Goal: Task Accomplishment & Management: Use online tool/utility

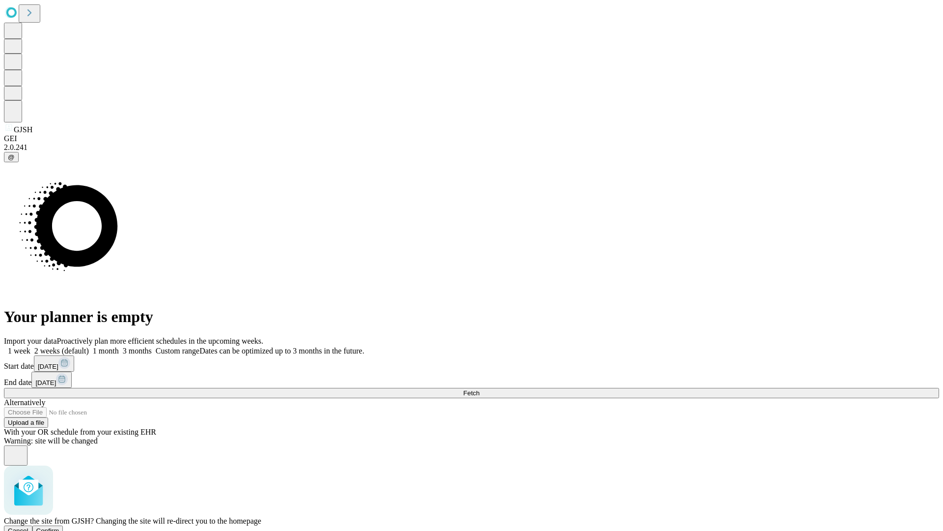
click at [59, 527] on span "Confirm" at bounding box center [47, 530] width 23 height 7
click at [30, 346] on label "1 week" at bounding box center [17, 350] width 27 height 8
click at [480, 389] on span "Fetch" at bounding box center [471, 392] width 16 height 7
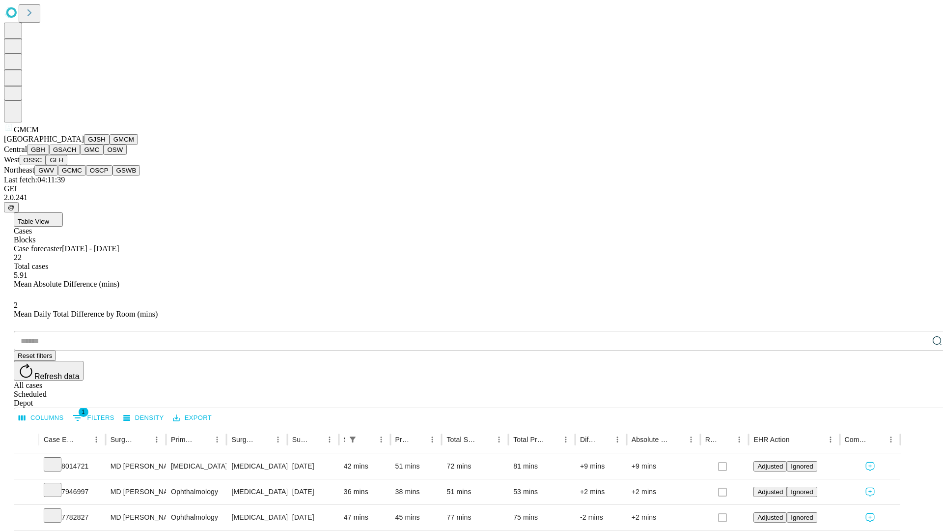
click at [49, 155] on button "GBH" at bounding box center [38, 149] width 22 height 10
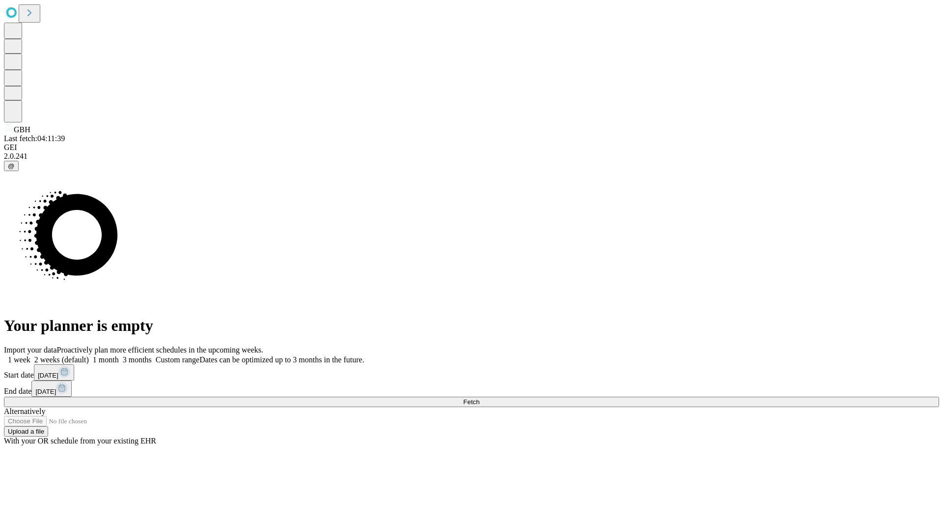
click at [30, 355] on label "1 week" at bounding box center [17, 359] width 27 height 8
click at [480, 398] on span "Fetch" at bounding box center [471, 401] width 16 height 7
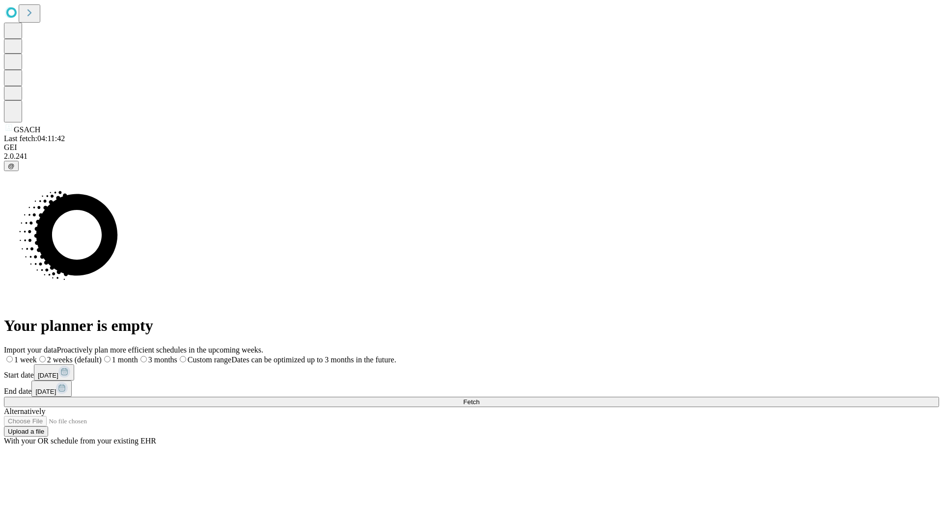
click at [480, 398] on span "Fetch" at bounding box center [471, 401] width 16 height 7
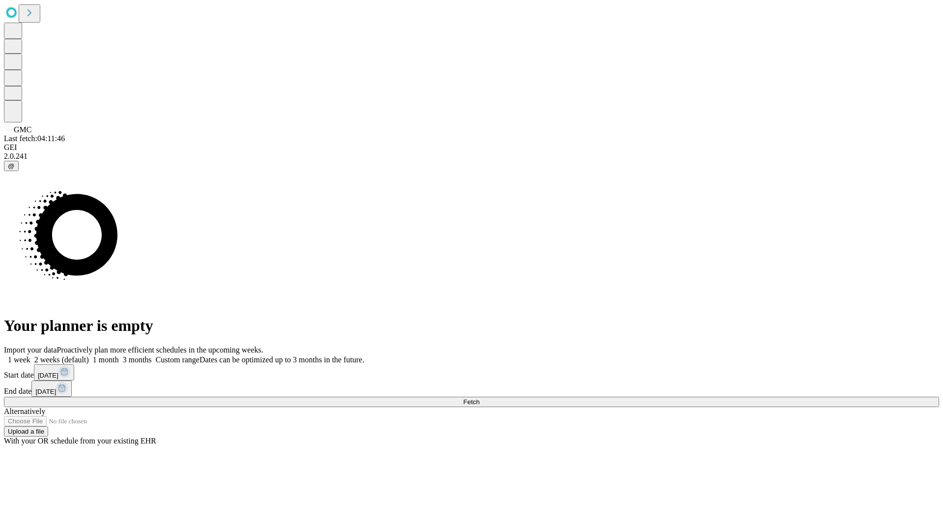
click at [30, 355] on label "1 week" at bounding box center [17, 359] width 27 height 8
click at [480, 398] on span "Fetch" at bounding box center [471, 401] width 16 height 7
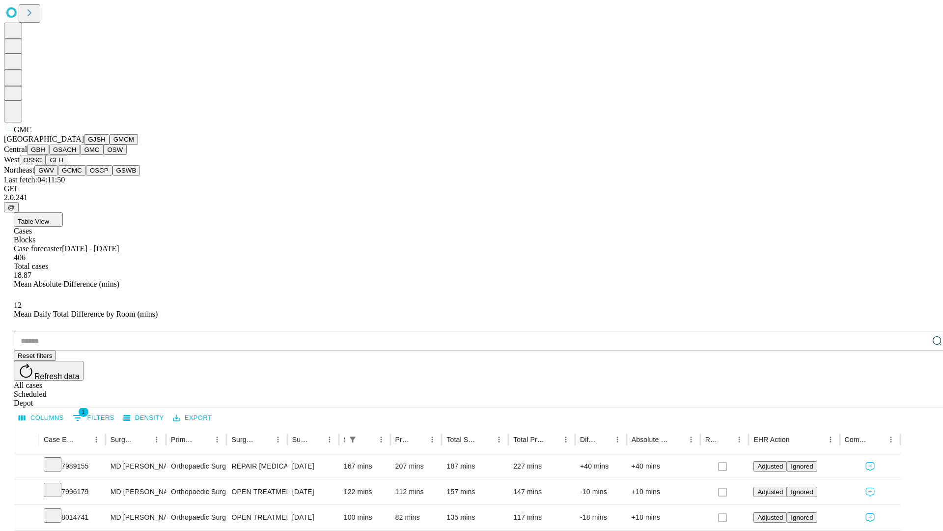
click at [104, 155] on button "OSW" at bounding box center [116, 149] width 24 height 10
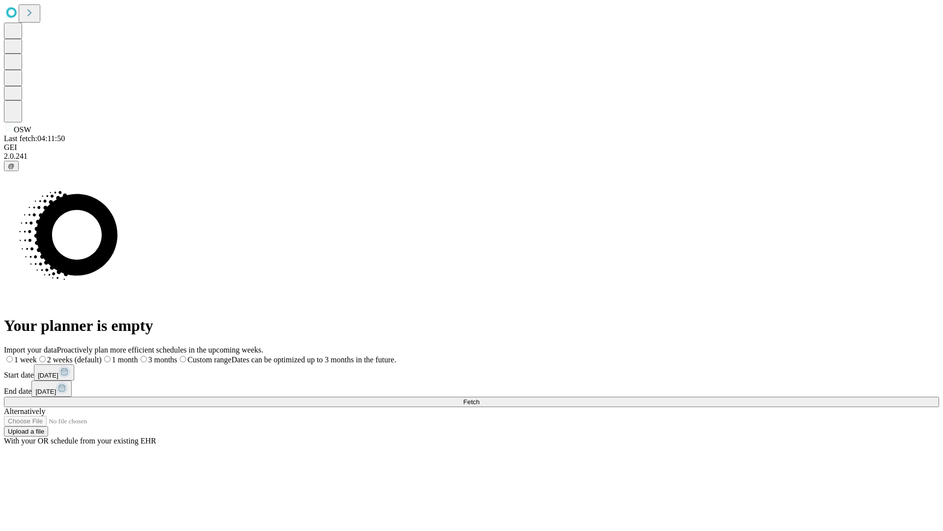
click at [37, 355] on label "1 week" at bounding box center [20, 359] width 33 height 8
click at [480, 398] on span "Fetch" at bounding box center [471, 401] width 16 height 7
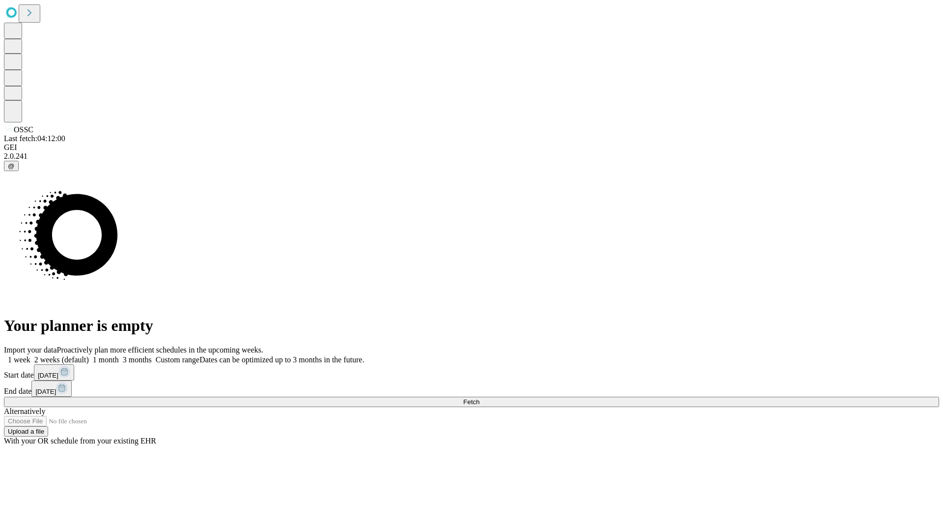
click at [30, 355] on label "1 week" at bounding box center [17, 359] width 27 height 8
click at [480, 398] on span "Fetch" at bounding box center [471, 401] width 16 height 7
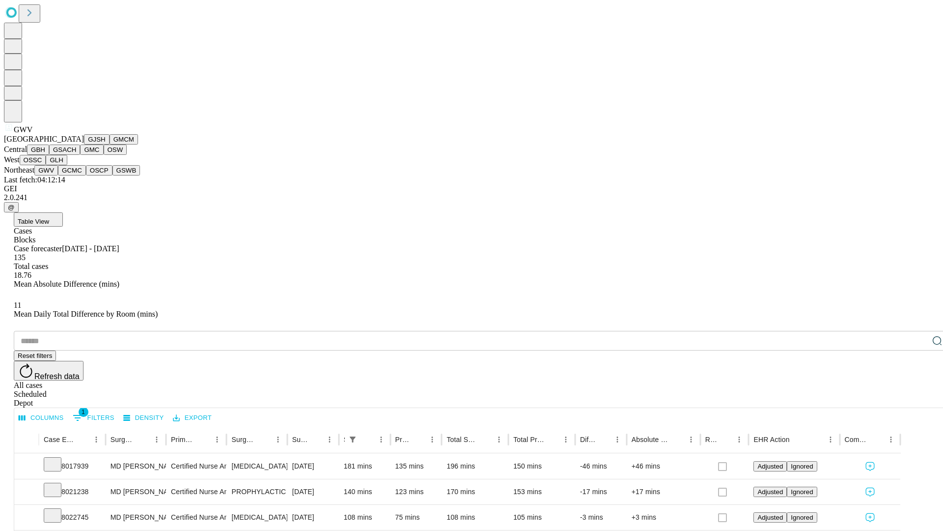
click at [76, 175] on button "GCMC" at bounding box center [72, 170] width 28 height 10
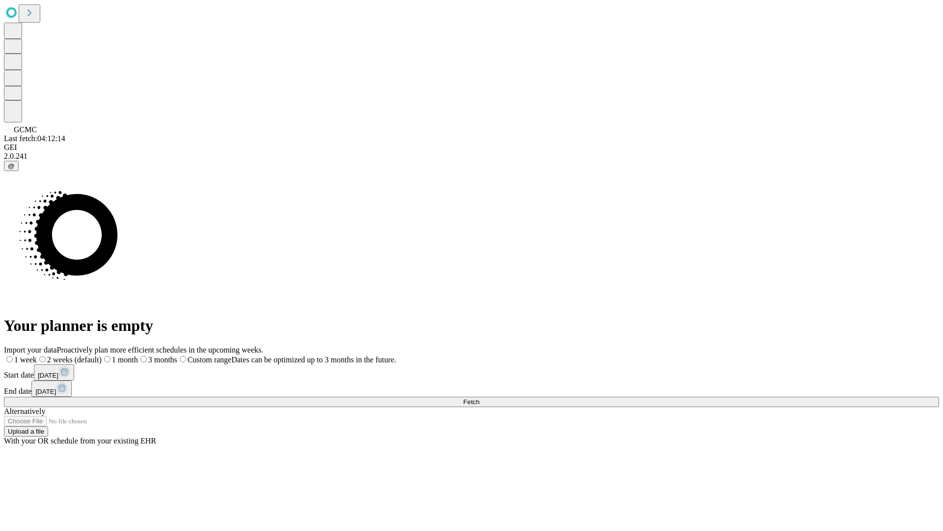
click at [37, 355] on label "1 week" at bounding box center [20, 359] width 33 height 8
click at [480, 398] on span "Fetch" at bounding box center [471, 401] width 16 height 7
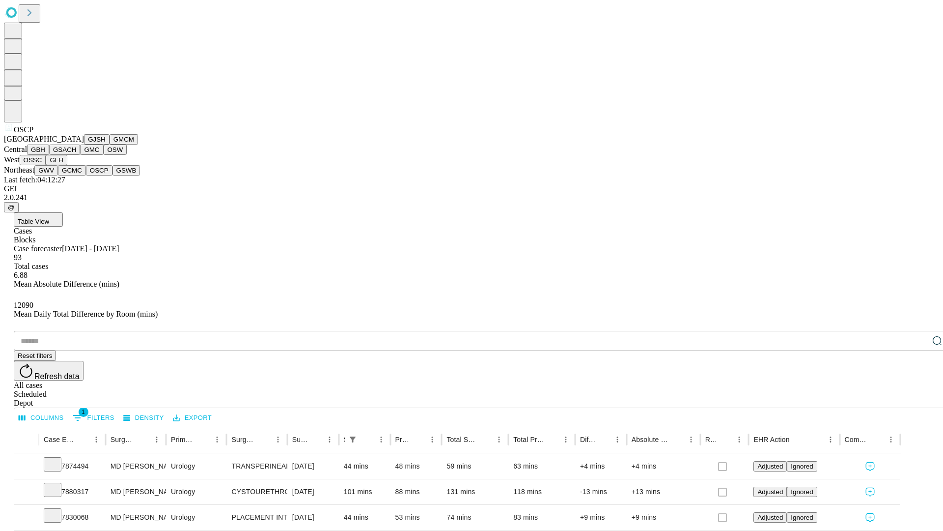
click at [113, 175] on button "GSWB" at bounding box center [127, 170] width 28 height 10
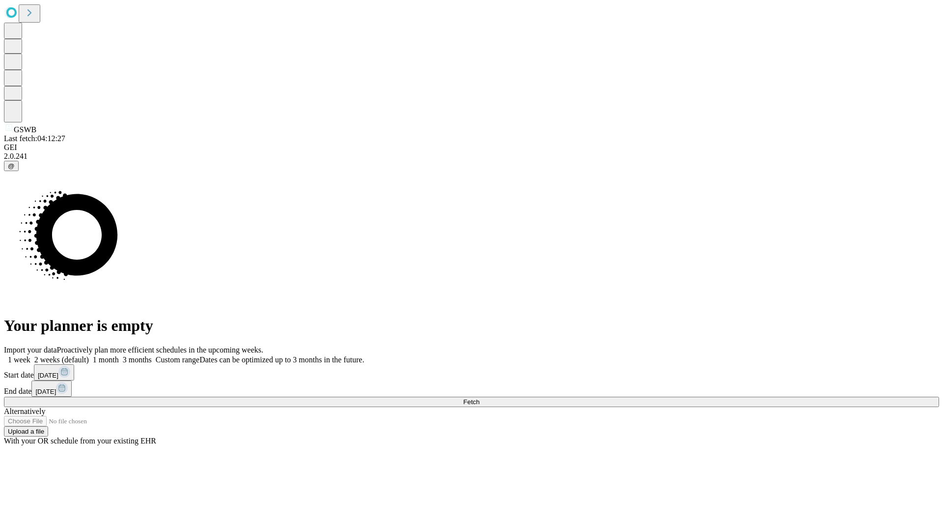
click at [30, 355] on label "1 week" at bounding box center [17, 359] width 27 height 8
click at [480, 398] on span "Fetch" at bounding box center [471, 401] width 16 height 7
